Goal: Find specific page/section: Find specific page/section

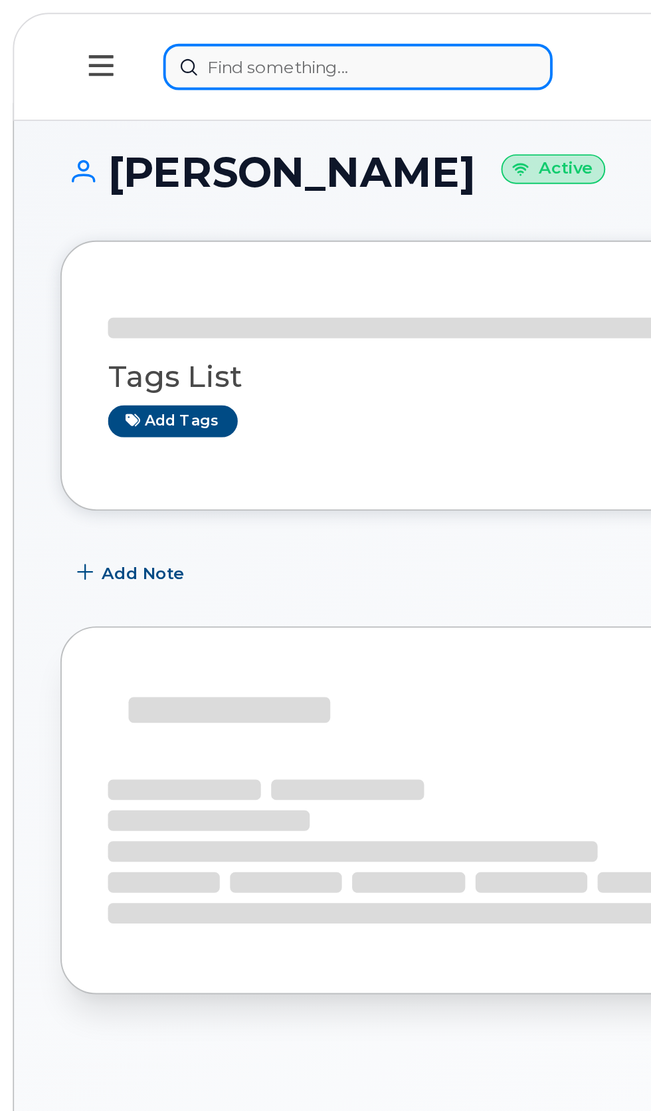
click at [189, 30] on div at bounding box center [248, 35] width 328 height 24
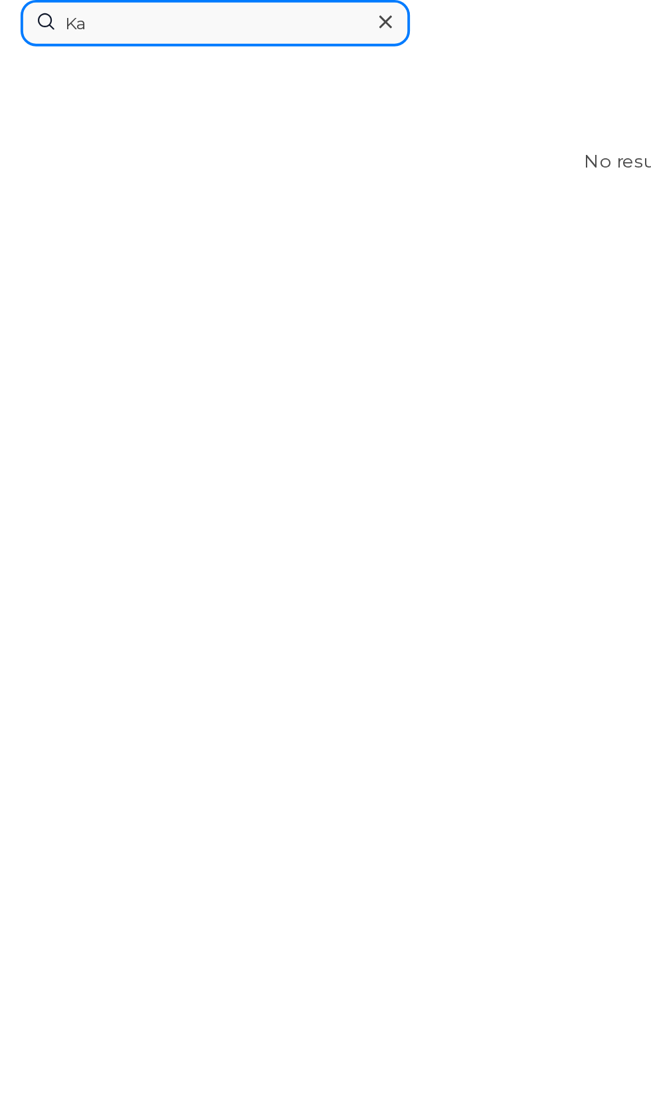
type input "K"
